Goal: Task Accomplishment & Management: Complete application form

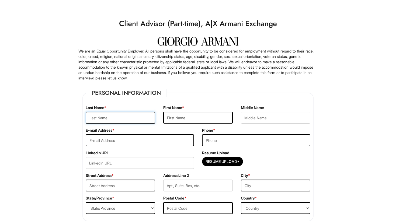
click at [128, 115] on input "text" at bounding box center [121, 118] width 70 height 12
type input "Kavcioglu"
type input "[PERSON_NAME]"
type input "[EMAIL_ADDRESS][DOMAIN_NAME]"
type input "3105797404"
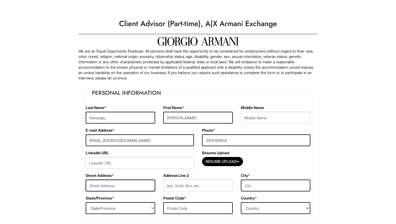
type input "[STREET_ADDRESS]"
type input "[GEOGRAPHIC_DATA]"
select select "CA"
type input "90077"
select select "[GEOGRAPHIC_DATA]"
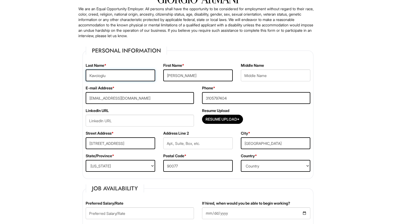
scroll to position [43, 0]
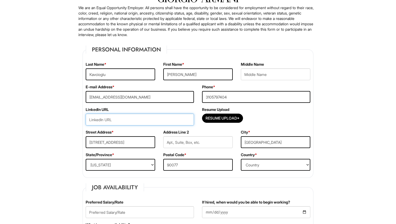
click at [132, 119] on input "url" at bounding box center [140, 120] width 108 height 12
paste input "[DOMAIN_NAME][URL]"
type input "[DOMAIN_NAME][URL]"
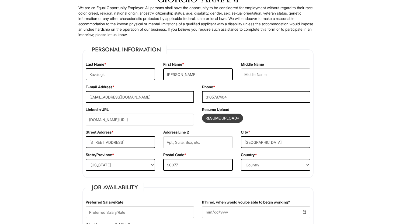
click at [230, 119] on input "Resume Upload*" at bounding box center [222, 118] width 40 height 9
type input "C:\fakepath\Updated Resume 2025 copy.pdf"
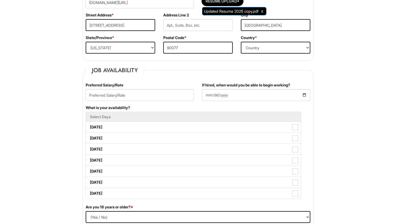
scroll to position [166, 0]
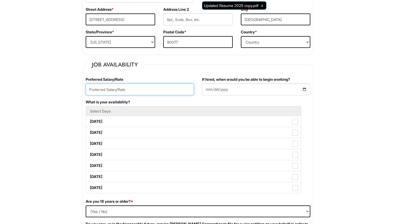
click at [177, 89] on input "text" at bounding box center [140, 90] width 108 height 12
click at [140, 92] on input "text" at bounding box center [140, 90] width 108 height 12
type input "$22/hr"
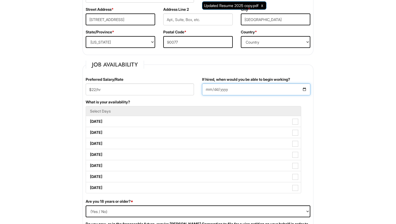
click at [238, 85] on input "If hired, when would you be able to begin working?" at bounding box center [256, 90] width 108 height 12
click at [309, 89] on input "If hired, when would you be able to begin working?" at bounding box center [256, 90] width 108 height 12
click at [305, 89] on input "If hired, when would you be able to begin working?" at bounding box center [256, 90] width 108 height 12
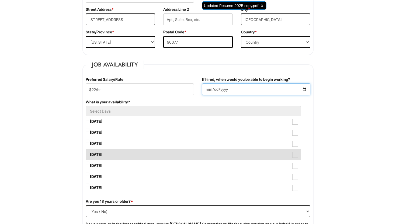
type input "[DATE]"
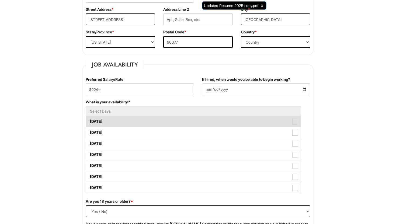
click at [159, 121] on label "[DATE]" at bounding box center [193, 121] width 215 height 11
click at [89, 121] on Available_Monday "[DATE]" at bounding box center [88, 119] width 4 height 4
checkbox Available_Monday "true"
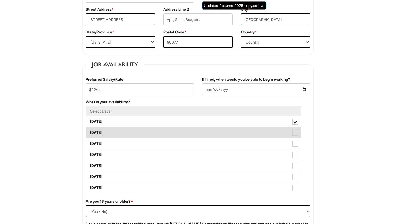
click at [153, 132] on label "[DATE]" at bounding box center [193, 132] width 215 height 11
click at [89, 132] on Available_Tuesday "[DATE]" at bounding box center [88, 130] width 4 height 4
checkbox Available_Tuesday "true"
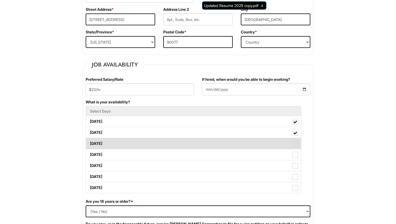
click at [150, 145] on label "[DATE]" at bounding box center [193, 143] width 215 height 11
click at [89, 143] on Available_Wednesday "[DATE]" at bounding box center [88, 141] width 4 height 4
checkbox Available_Wednesday "true"
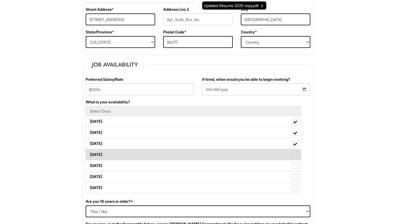
click at [151, 153] on label "[DATE]" at bounding box center [193, 154] width 215 height 11
click at [89, 153] on Available_Thursday "[DATE]" at bounding box center [88, 152] width 4 height 4
checkbox Available_Thursday "true"
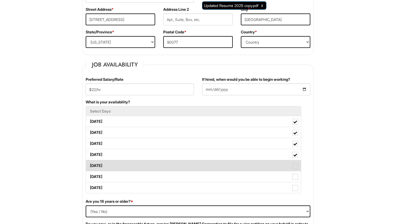
click at [149, 164] on label "[DATE]" at bounding box center [193, 165] width 215 height 11
click at [89, 164] on Available_Friday "[DATE]" at bounding box center [88, 163] width 4 height 4
checkbox Available_Friday "true"
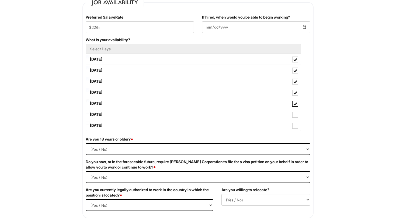
scroll to position [230, 0]
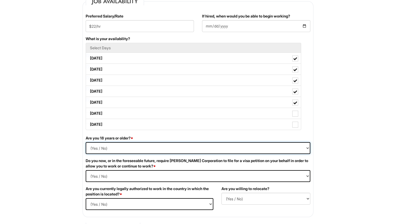
click at [138, 149] on select "(Yes / No) Yes No" at bounding box center [198, 148] width 225 height 12
select select "Yes"
click at [125, 175] on Required "(Yes / No) Yes No" at bounding box center [198, 176] width 225 height 12
select Required "No"
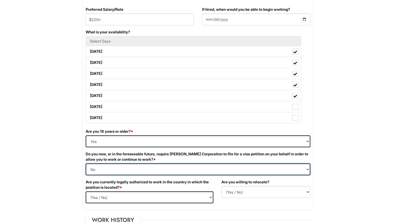
scroll to position [238, 0]
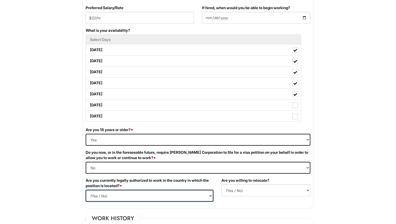
click at [130, 196] on select "(Yes / No) Yes No" at bounding box center [150, 196] width 128 height 12
select select "Yes"
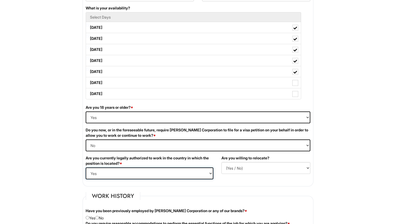
scroll to position [272, 0]
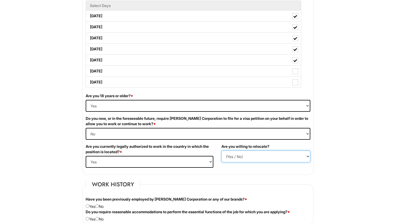
click at [247, 157] on select "(Yes / No) No Yes" at bounding box center [265, 157] width 89 height 12
select select "N"
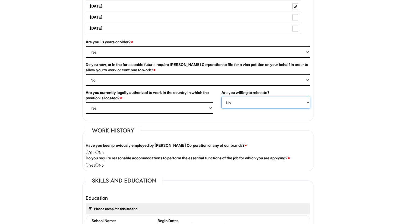
scroll to position [335, 0]
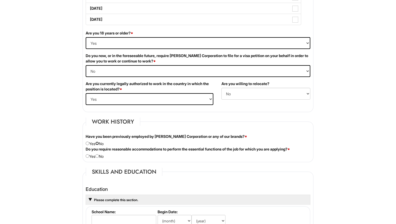
click at [99, 144] on input "radio" at bounding box center [97, 144] width 4 height 4
radio input "true"
click at [99, 157] on input "radio" at bounding box center [97, 156] width 4 height 4
radio input "true"
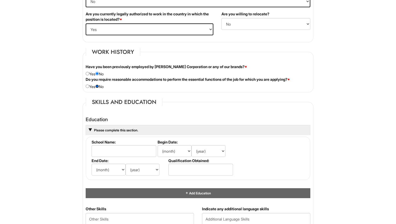
scroll to position [405, 0]
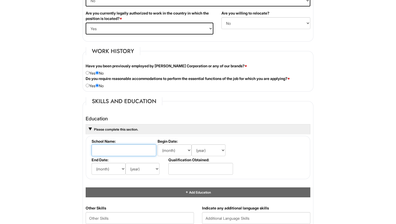
click at [109, 146] on input "text" at bounding box center [124, 150] width 65 height 12
type input "[US_STATE][GEOGRAPHIC_DATA], [GEOGRAPHIC_DATA]"
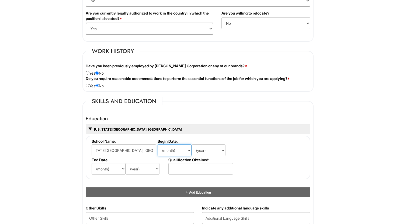
click at [169, 153] on select "(month) Jan Feb Mar Apr May Jun [DATE] Aug Sep Oct Nov Dec" at bounding box center [175, 150] width 34 height 12
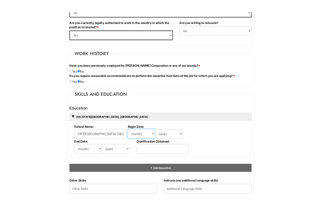
scroll to position [0, 0]
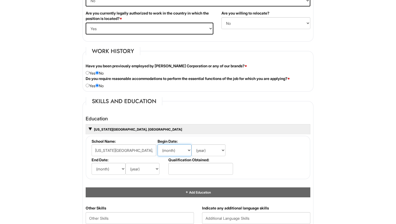
select select "8"
click at [203, 151] on select "(year) 2029 2028 2027 2026 2025 2024 2023 2022 2021 2020 2019 2018 2017 2016 20…" at bounding box center [209, 150] width 34 height 12
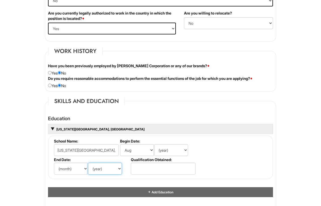
click at [107, 171] on select "(year) 2029 2028 2027 2026 2025 2024 2023 2022 2021 2020 2019 2018 2017 2016 20…" at bounding box center [105, 169] width 34 height 12
select select "2025"
click at [170, 153] on select "(year) 2029 2028 2027 2026 2025 2024 2023 2022 2021 2020 2019 2018 2017 2016 20…" at bounding box center [171, 150] width 34 height 12
select select "2021"
click at [67, 171] on select "(month) Jan Feb Mar Apr May Jun [DATE] Aug Sep Oct Nov Dec" at bounding box center [71, 169] width 34 height 12
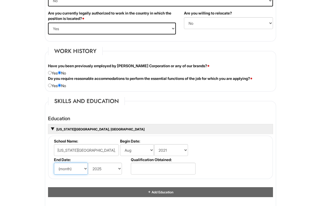
select select "5"
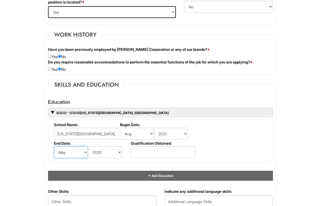
scroll to position [424, 0]
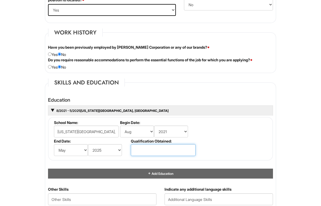
click at [155, 150] on input "text" at bounding box center [163, 150] width 65 height 12
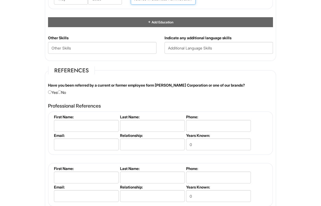
scroll to position [576, 0]
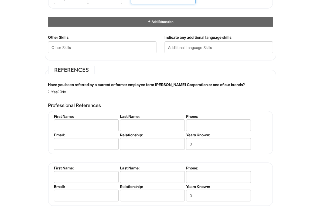
type input "Bachelors of Science in Business Administration"
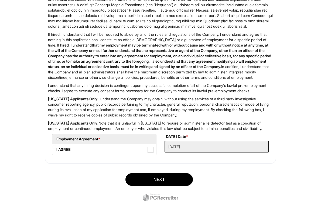
scroll to position [868, 0]
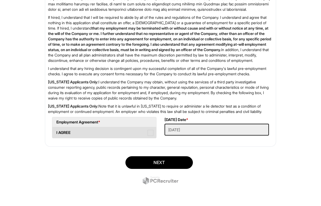
click at [103, 128] on label "I AGREE" at bounding box center [104, 132] width 104 height 11
click at [56, 129] on AGREE "I AGREE" at bounding box center [54, 131] width 4 height 4
checkbox AGREE "true"
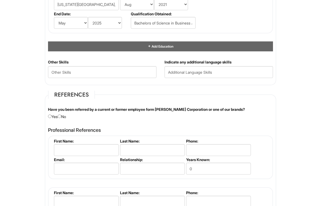
scroll to position [555, 0]
